Goal: Transaction & Acquisition: Purchase product/service

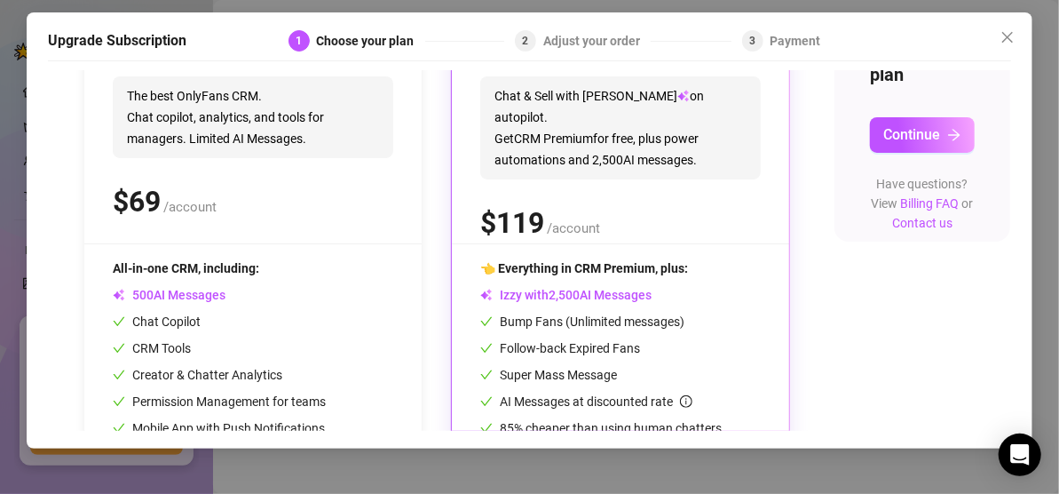
scroll to position [257, 0]
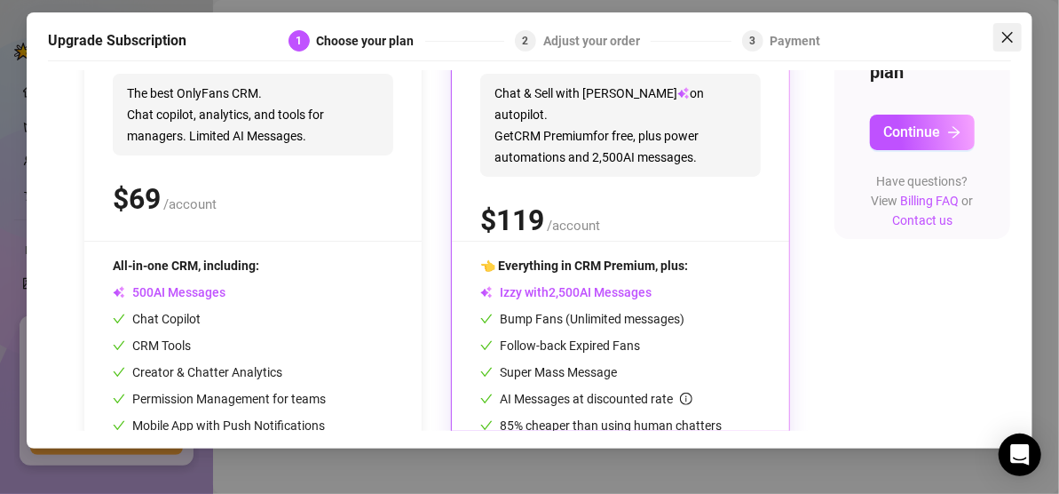
click at [999, 32] on span "Close" at bounding box center [1007, 37] width 28 height 14
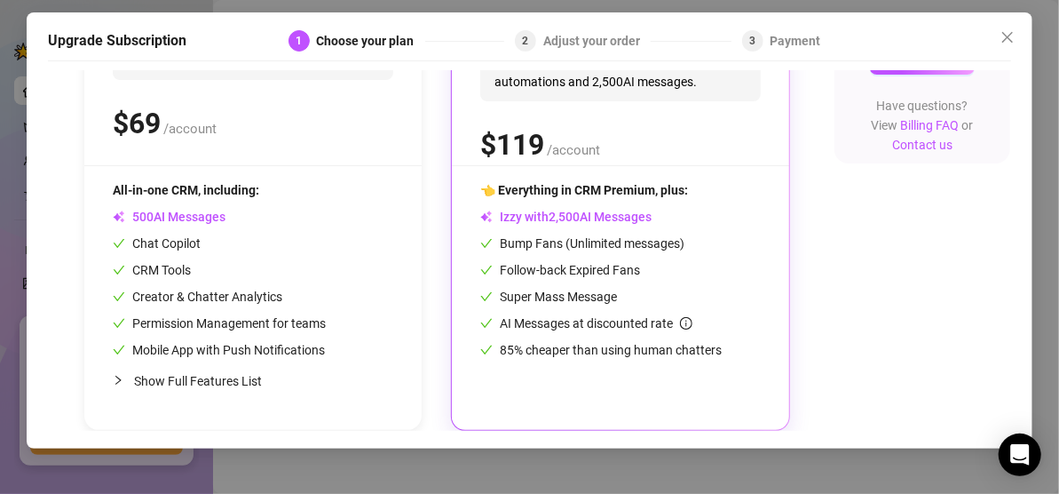
scroll to position [347, 0]
click at [592, 242] on div "👈 Everything in CRM Premium, plus: Izzy with AI Messages Bump Fans (Unlimited m…" at bounding box center [620, 269] width 281 height 179
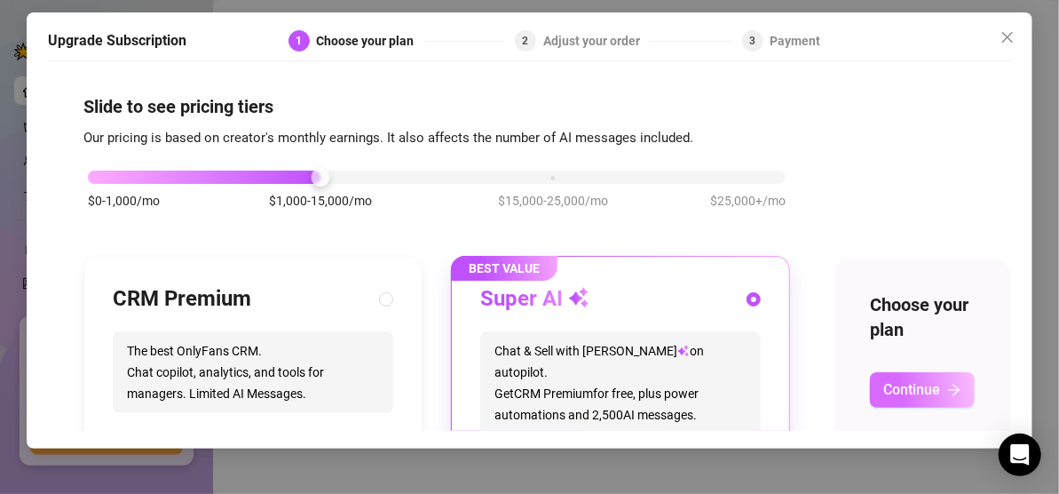
click at [891, 389] on span "Continue" at bounding box center [911, 389] width 57 height 17
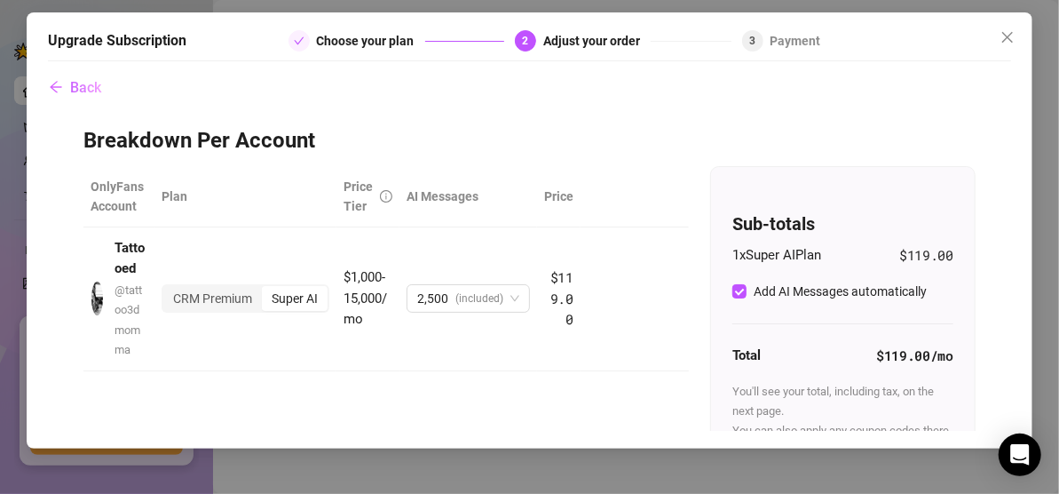
scroll to position [166, 0]
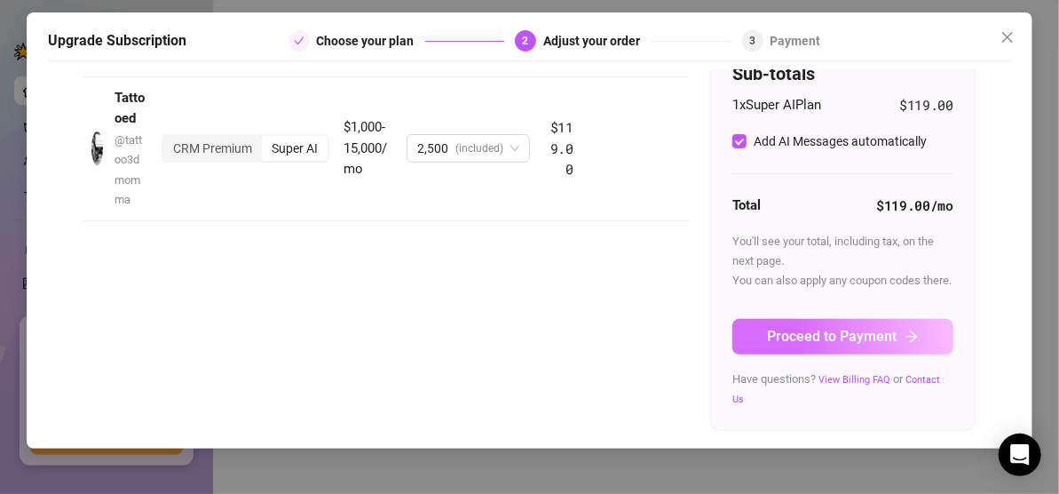
click at [811, 341] on span "Proceed to Payment" at bounding box center [833, 336] width 130 height 17
